Goal: Information Seeking & Learning: Check status

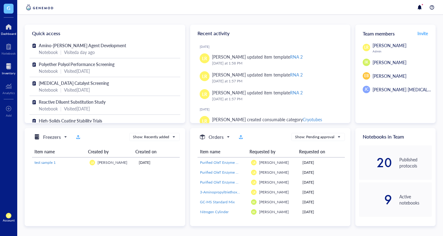
click at [14, 72] on div "Inventory" at bounding box center [9, 73] width 14 height 4
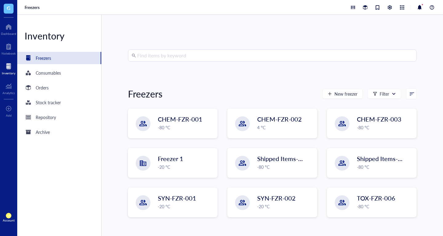
click at [152, 63] on div "Find items by keyword Freezers New freezer Filter CHEM-FZR-001 -80 °C CHEM-FZR-…" at bounding box center [272, 125] width 289 height 152
click at [165, 52] on input "search" at bounding box center [275, 56] width 276 height 12
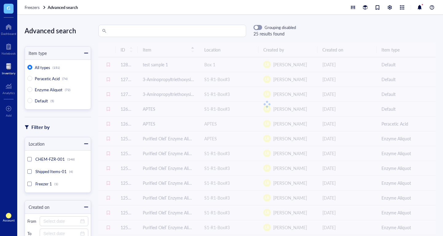
click at [167, 33] on input "search" at bounding box center [175, 31] width 135 height 12
click at [11, 61] on div "Inventory" at bounding box center [8, 67] width 17 height 17
click at [10, 50] on div at bounding box center [9, 47] width 14 height 10
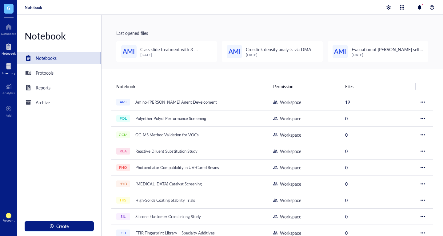
click at [14, 64] on div at bounding box center [9, 66] width 14 height 10
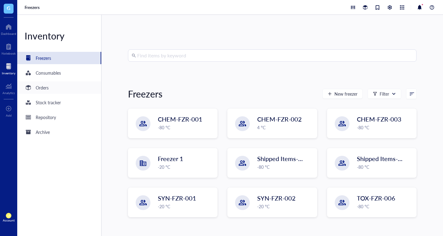
click at [53, 87] on div "Orders" at bounding box center [59, 87] width 84 height 12
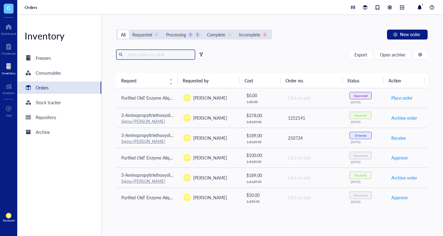
click at [156, 57] on input "text" at bounding box center [159, 54] width 67 height 9
click at [78, 92] on div "Orders" at bounding box center [59, 87] width 84 height 12
click at [78, 102] on div "Stock tracker" at bounding box center [59, 102] width 84 height 12
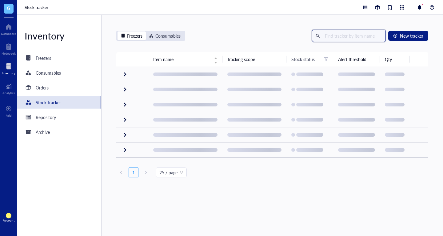
click at [341, 34] on input "text" at bounding box center [353, 35] width 60 height 9
click at [57, 86] on div "Orders" at bounding box center [59, 87] width 84 height 12
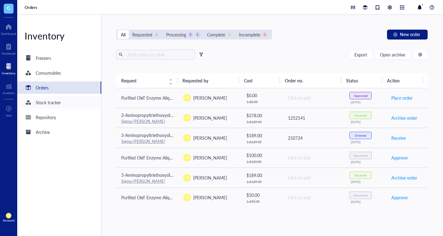
click at [59, 100] on div "Stock tracker" at bounding box center [48, 102] width 25 height 7
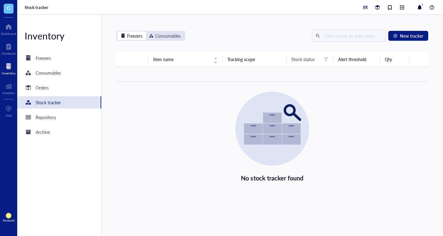
click at [74, 103] on div "Stock tracker" at bounding box center [59, 102] width 84 height 12
click at [71, 120] on div "Repository" at bounding box center [59, 117] width 84 height 12
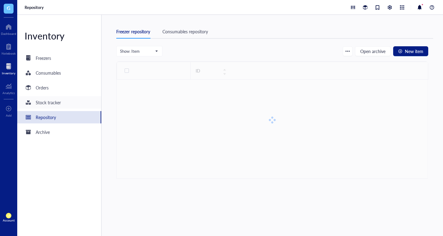
click at [83, 100] on div "Stock tracker" at bounding box center [59, 102] width 84 height 12
